Goal: Information Seeking & Learning: Learn about a topic

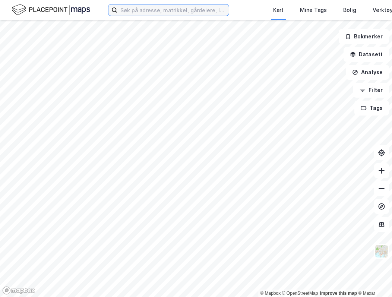
click at [196, 11] on input at bounding box center [172, 9] width 111 height 11
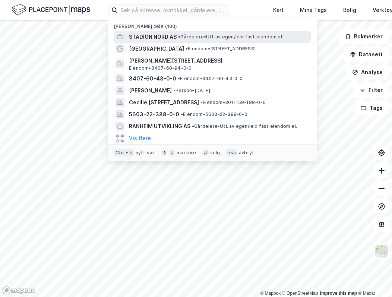
click at [183, 33] on div "STADION NORD AS • Gårdeiere • Utl. av egen/leid fast eiendom el." at bounding box center [219, 36] width 180 height 9
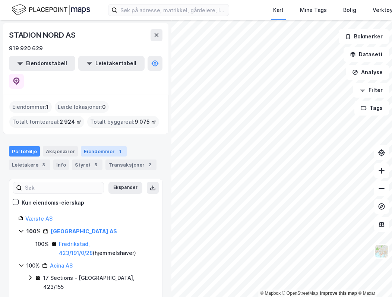
click at [104, 146] on div "Eiendommer 1" at bounding box center [104, 151] width 46 height 10
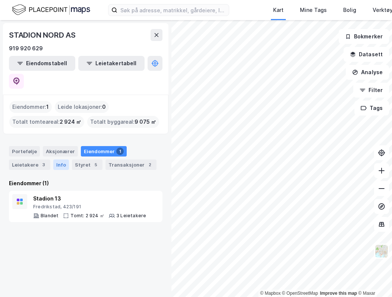
click at [63, 160] on div "Info" at bounding box center [61, 165] width 16 height 10
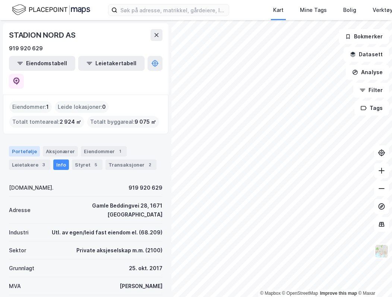
click at [32, 146] on div "Portefølje" at bounding box center [24, 151] width 31 height 10
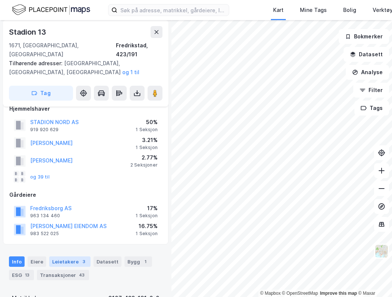
scroll to position [35, 0]
click at [0, 0] on button "og 39 til" at bounding box center [0, 0] width 0 height 0
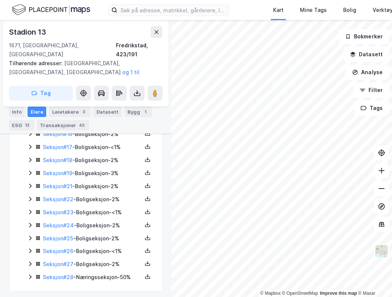
scroll to position [427, 0]
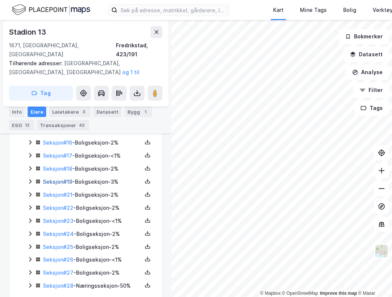
click at [44, 179] on link "Seksjon # 19" at bounding box center [57, 182] width 29 height 6
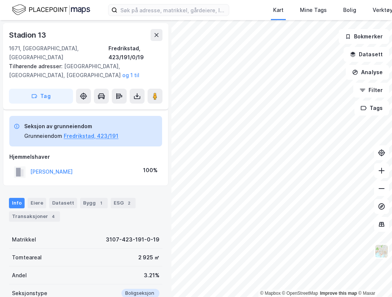
scroll to position [142, 0]
